Goal: Information Seeking & Learning: Learn about a topic

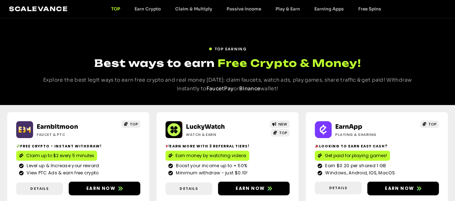
click at [235, 66] on span "Free Crypto & Money!" at bounding box center [288, 63] width 143 height 14
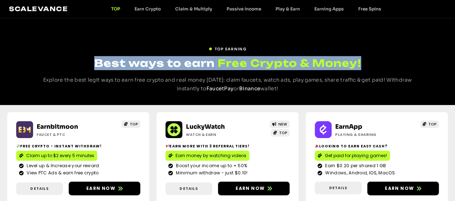
click at [235, 66] on span "Free Crypto & Money!" at bounding box center [288, 63] width 143 height 14
click at [270, 64] on span "Free Crypto & Money!" at bounding box center [288, 63] width 143 height 14
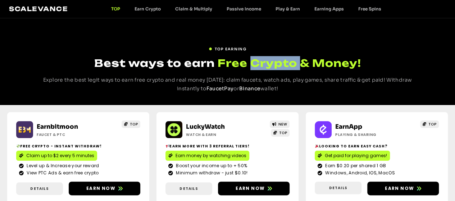
click at [270, 64] on span "Free Crypto & Money!" at bounding box center [288, 63] width 143 height 14
click at [316, 68] on span "Free Crypto & Money!" at bounding box center [288, 63] width 143 height 14
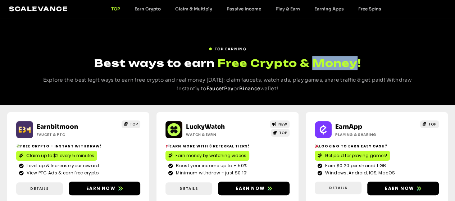
click at [316, 68] on span "Free Crypto & Money!" at bounding box center [288, 63] width 143 height 14
click at [280, 67] on span "Free Crypto & Money!" at bounding box center [288, 63] width 143 height 14
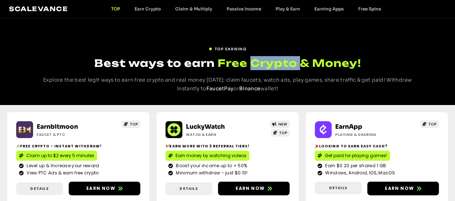
click at [280, 67] on span "Free Crypto & Money!" at bounding box center [288, 63] width 143 height 14
click at [236, 66] on span "Free Crypto & Money!" at bounding box center [288, 63] width 143 height 14
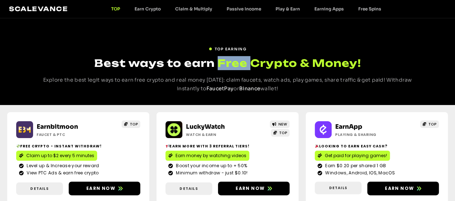
click at [236, 66] on span "Free Crypto & Money!" at bounding box center [288, 63] width 143 height 14
click at [201, 66] on span "Best ways to earn" at bounding box center [154, 63] width 120 height 13
click at [171, 65] on span "Best ways to earn" at bounding box center [154, 63] width 120 height 13
click at [139, 68] on span "Best ways to earn" at bounding box center [154, 63] width 120 height 13
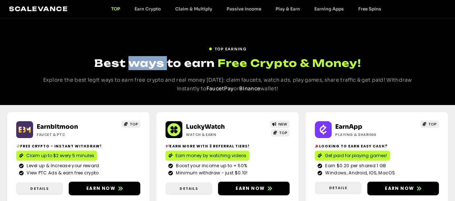
click at [139, 68] on span "Best ways to earn" at bounding box center [154, 63] width 120 height 13
click at [114, 67] on span "Best ways to earn" at bounding box center [154, 63] width 120 height 13
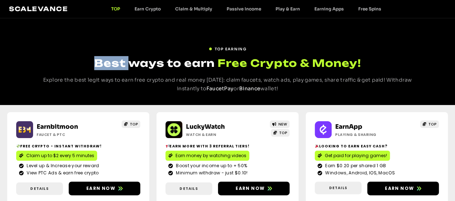
click at [114, 67] on span "Best ways to earn" at bounding box center [154, 63] width 120 height 13
click at [141, 65] on span "Best ways to earn" at bounding box center [154, 63] width 120 height 13
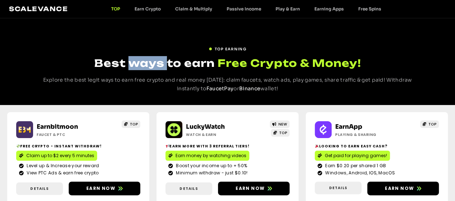
click at [141, 65] on span "Best ways to earn" at bounding box center [154, 63] width 120 height 13
click at [180, 65] on span "Best ways to earn" at bounding box center [154, 63] width 120 height 13
click at [213, 65] on span "Best ways to earn" at bounding box center [154, 63] width 120 height 13
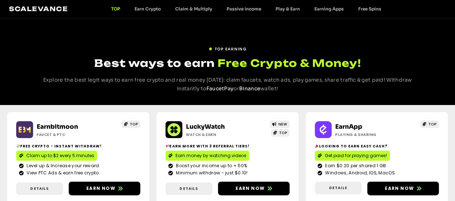
click at [236, 67] on span "Free Crypto & Money!" at bounding box center [288, 63] width 143 height 14
click at [277, 66] on span "Free Crypto & Money!" at bounding box center [288, 63] width 143 height 14
click at [330, 65] on span "Free Crypto & Money!" at bounding box center [288, 63] width 143 height 14
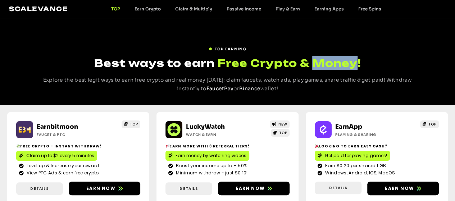
click at [330, 65] on span "Free Crypto & Money!" at bounding box center [288, 63] width 143 height 14
click at [276, 67] on span "Free Crypto & Money!" at bounding box center [288, 63] width 143 height 14
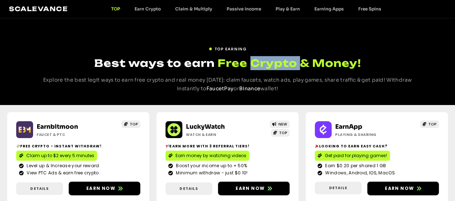
click at [276, 67] on span "Free Crypto & Money!" at bounding box center [288, 63] width 143 height 14
click at [230, 66] on span "Free Crypto & Money!" at bounding box center [288, 63] width 143 height 14
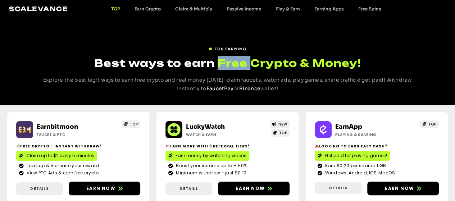
click at [230, 66] on span "Free Crypto & Money!" at bounding box center [288, 63] width 143 height 14
click at [147, 67] on span "Best ways to earn" at bounding box center [154, 63] width 120 height 13
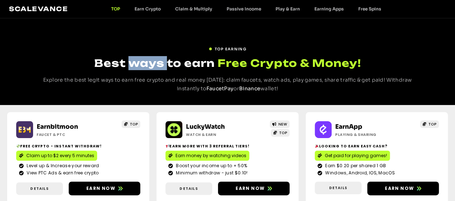
click at [147, 67] on span "Best ways to earn" at bounding box center [154, 63] width 120 height 13
click at [110, 66] on span "Best ways to earn" at bounding box center [154, 63] width 120 height 13
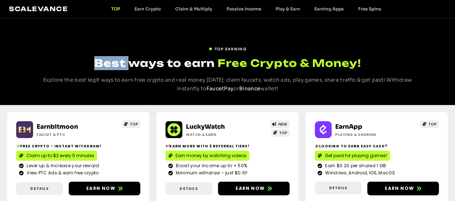
click at [110, 66] on span "Best ways to earn" at bounding box center [154, 63] width 120 height 13
